Goal: Transaction & Acquisition: Purchase product/service

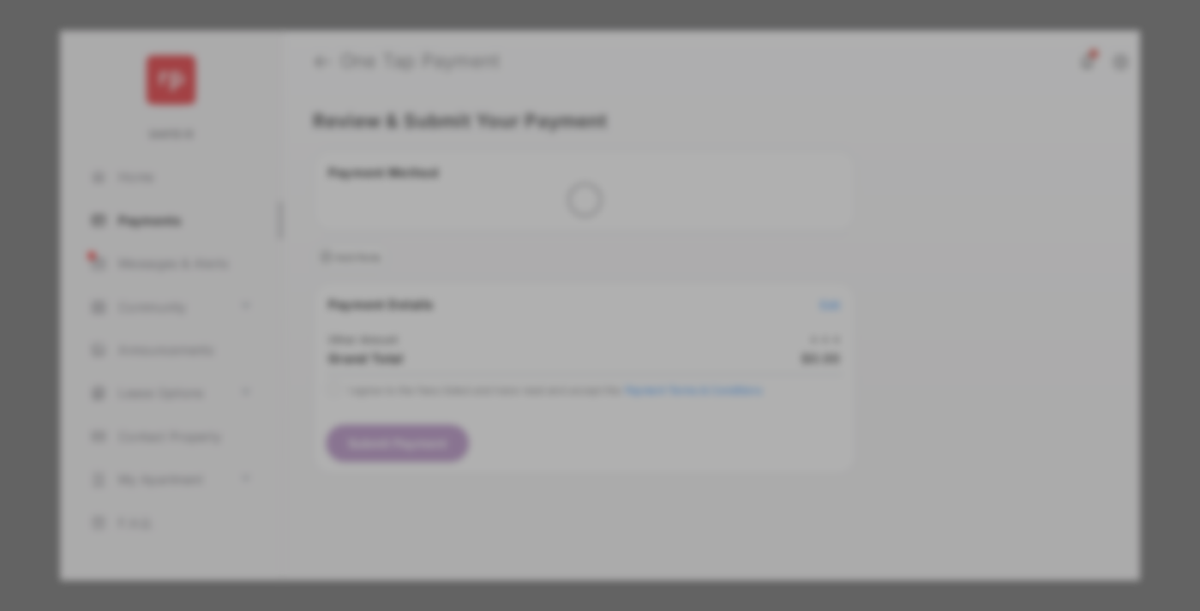
click at [568, 275] on div "Other Amount" at bounding box center [568, 289] width 278 height 29
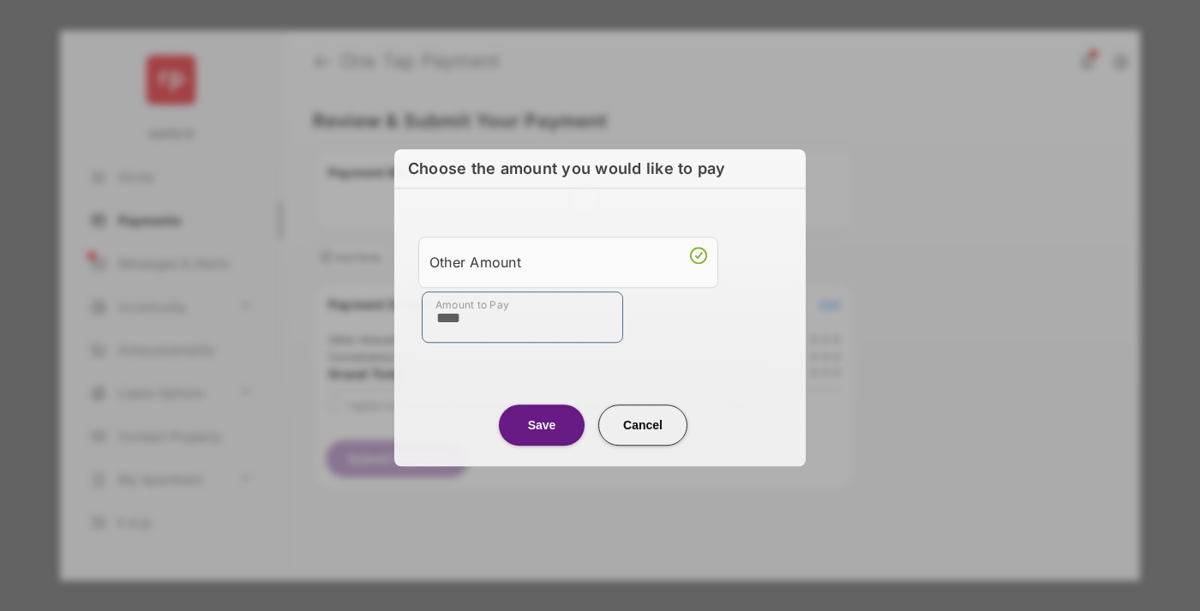
type input "****"
click at [542, 424] on button "Save" at bounding box center [542, 424] width 86 height 41
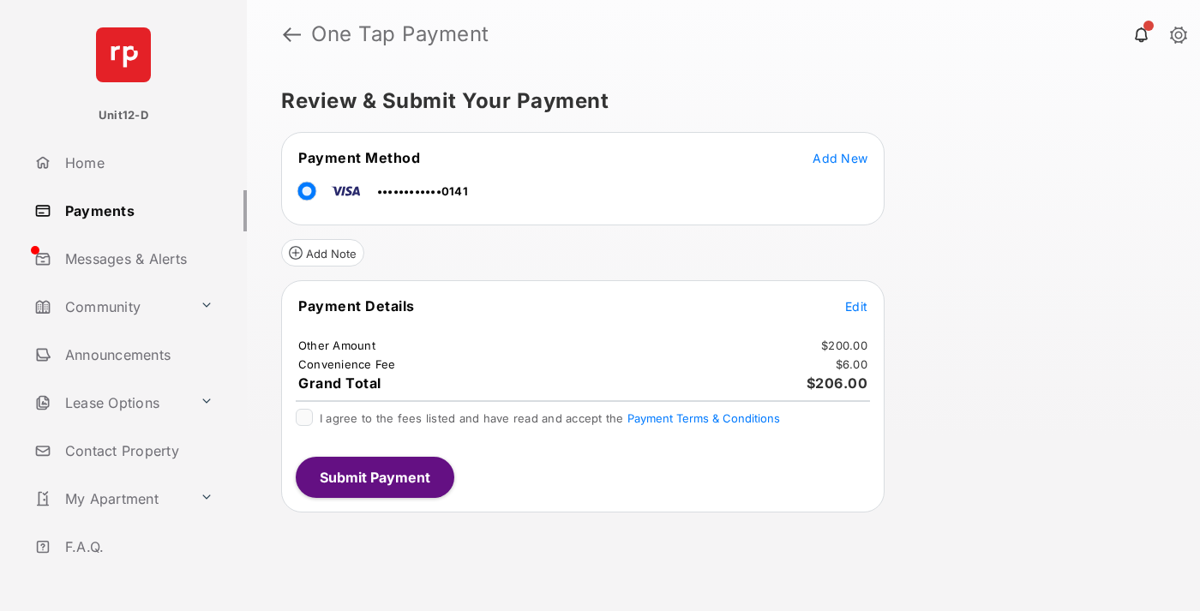
click at [856, 306] on span "Edit" at bounding box center [856, 306] width 22 height 15
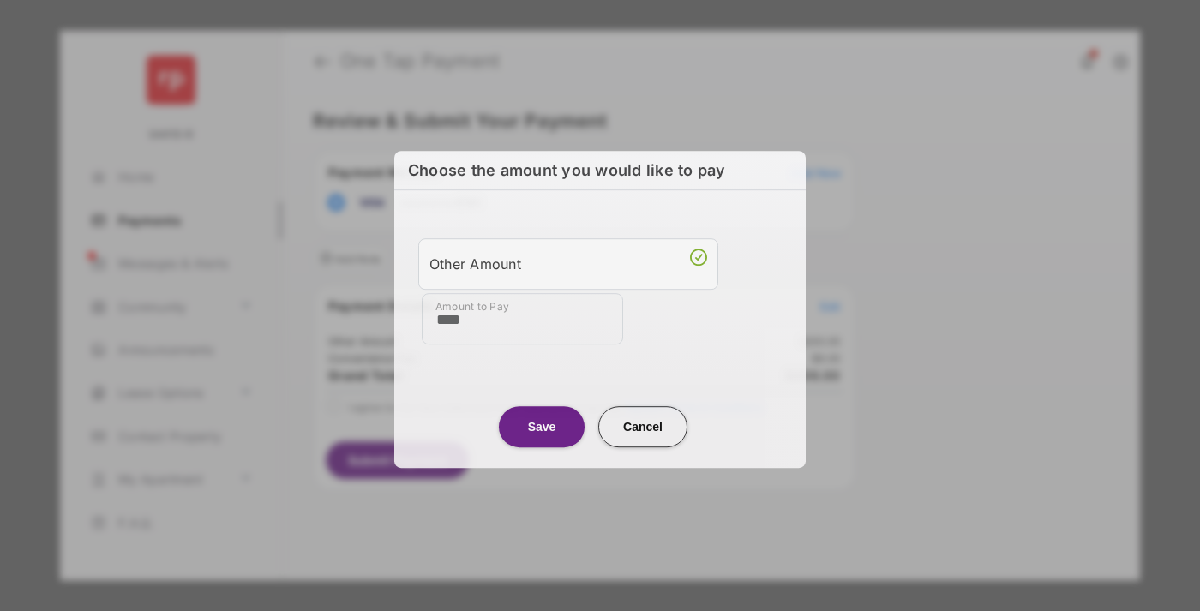
click at [542, 422] on button "Save" at bounding box center [542, 426] width 86 height 41
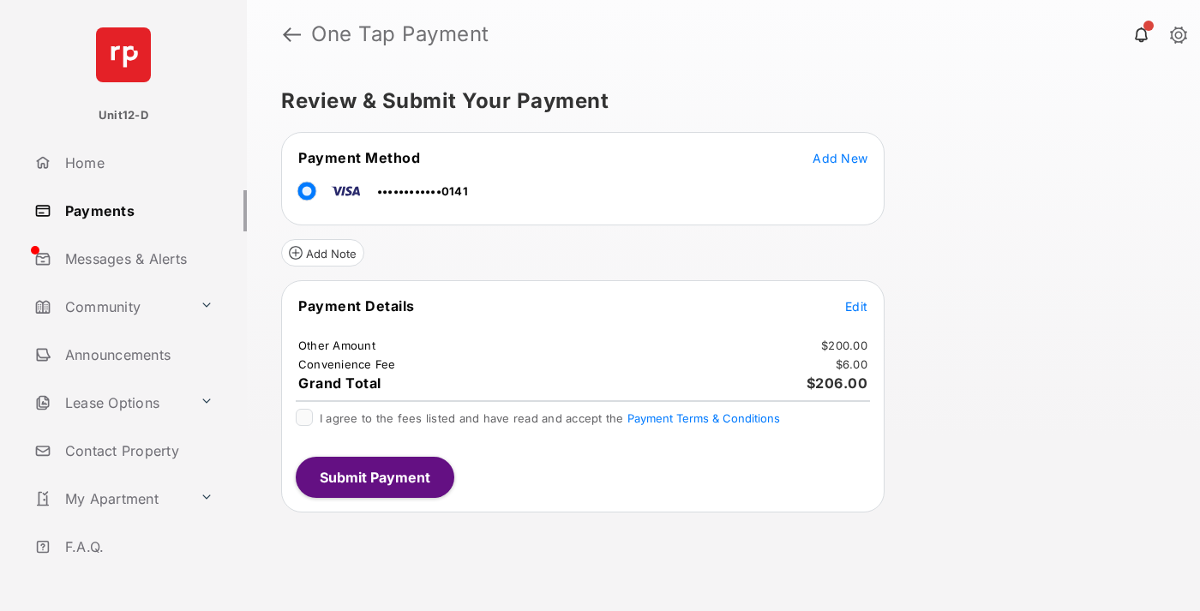
click at [374, 476] on button "Submit Payment" at bounding box center [375, 477] width 159 height 41
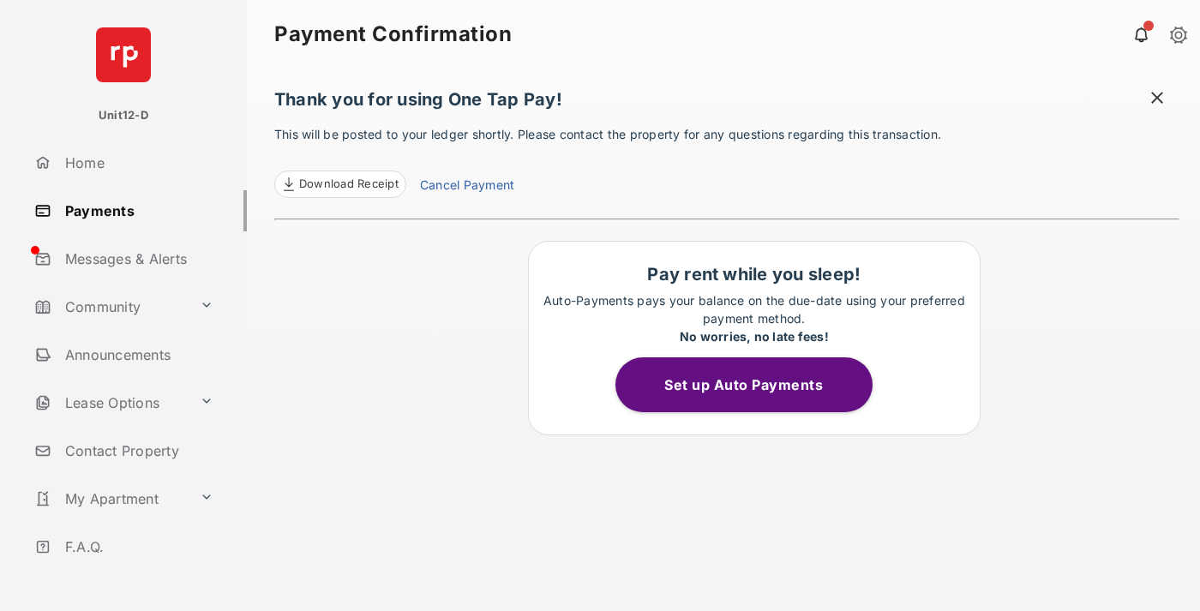
click at [753, 385] on button "Set up Auto Payments" at bounding box center [743, 384] width 257 height 55
